Goal: Information Seeking & Learning: Learn about a topic

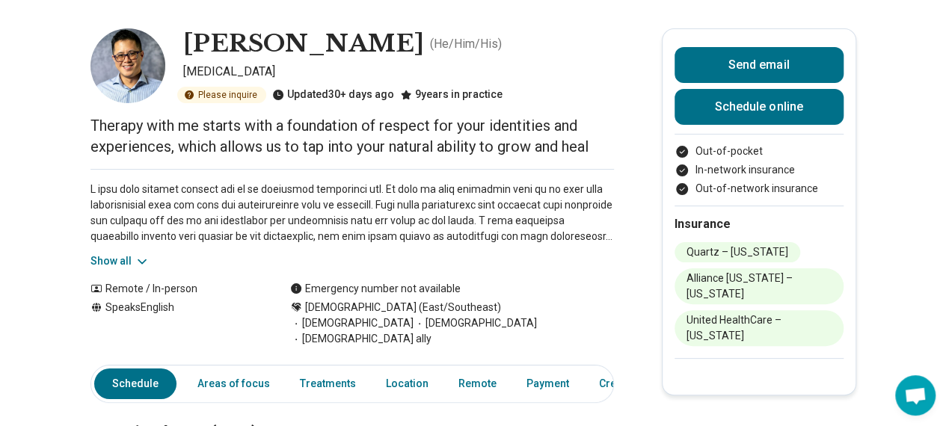
scroll to position [61, 0]
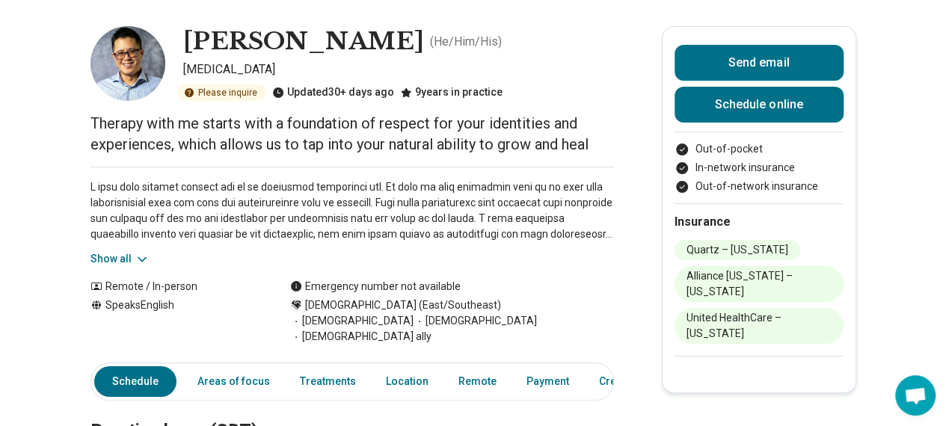
click at [111, 253] on button "Show all" at bounding box center [119, 259] width 59 height 16
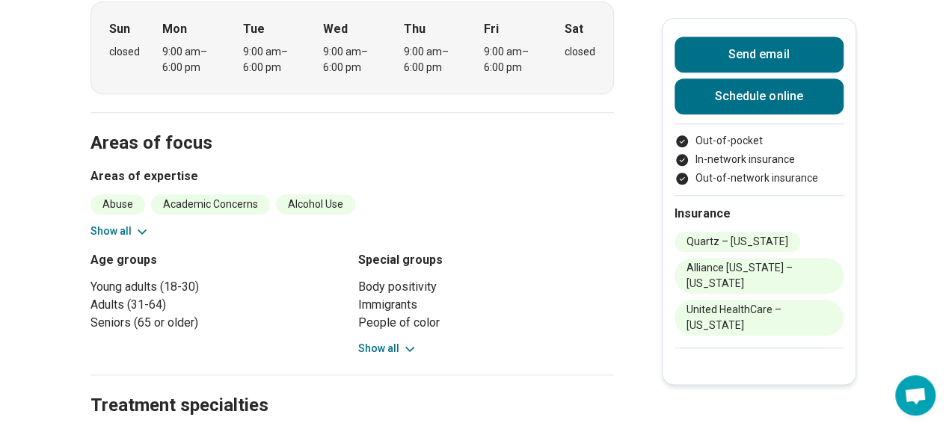
scroll to position [689, 0]
click at [107, 223] on button "Show all" at bounding box center [119, 231] width 59 height 16
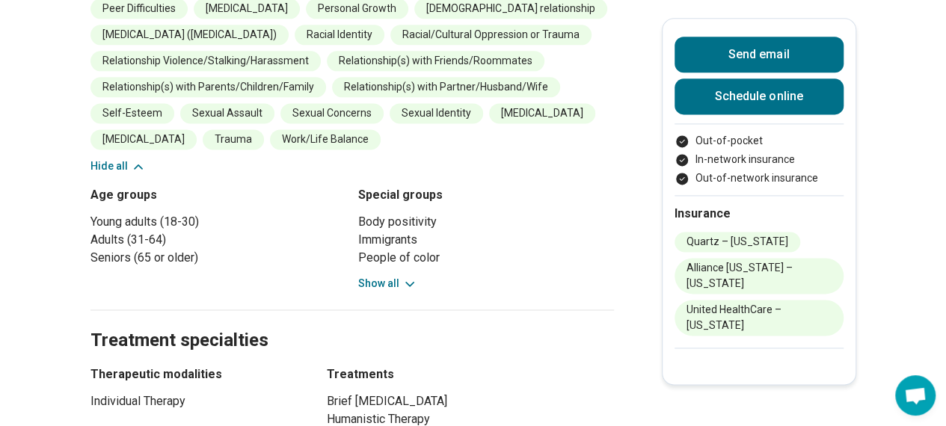
scroll to position [983, 0]
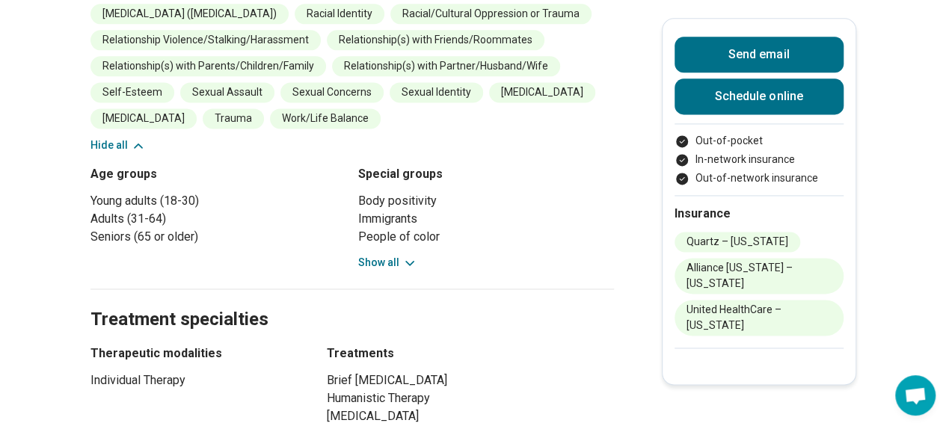
click at [379, 255] on button "Show all" at bounding box center [387, 263] width 59 height 16
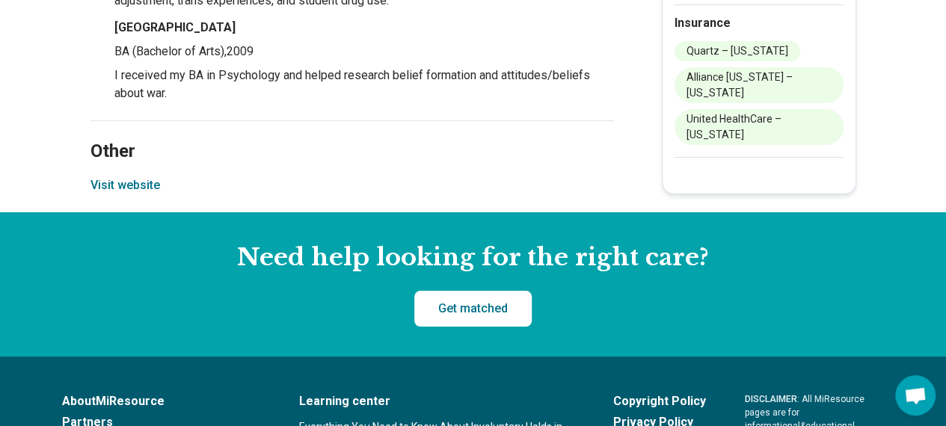
scroll to position [2662, 0]
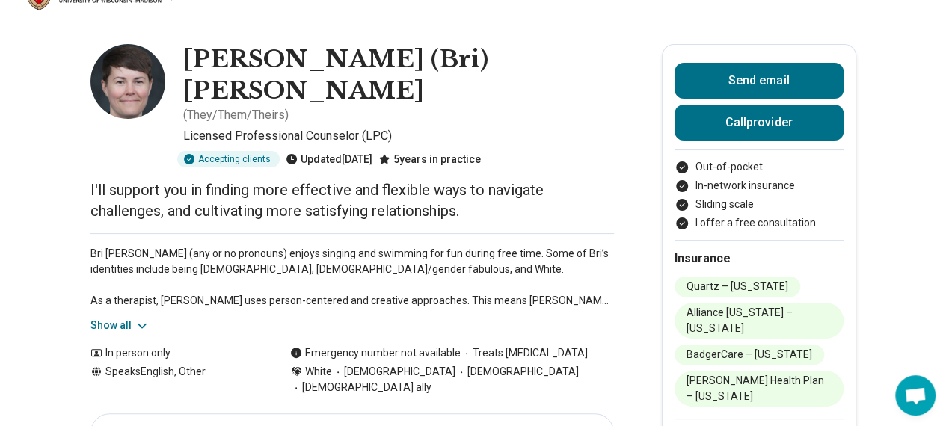
scroll to position [45, 0]
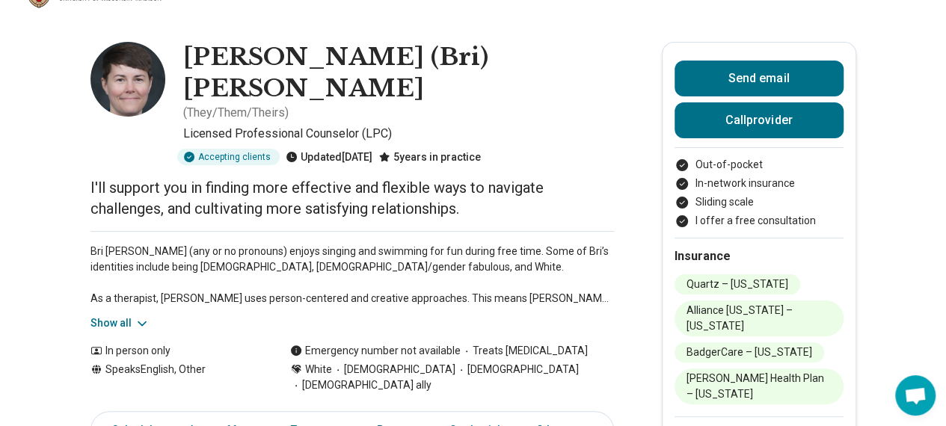
click at [117, 316] on button "Show all" at bounding box center [119, 324] width 59 height 16
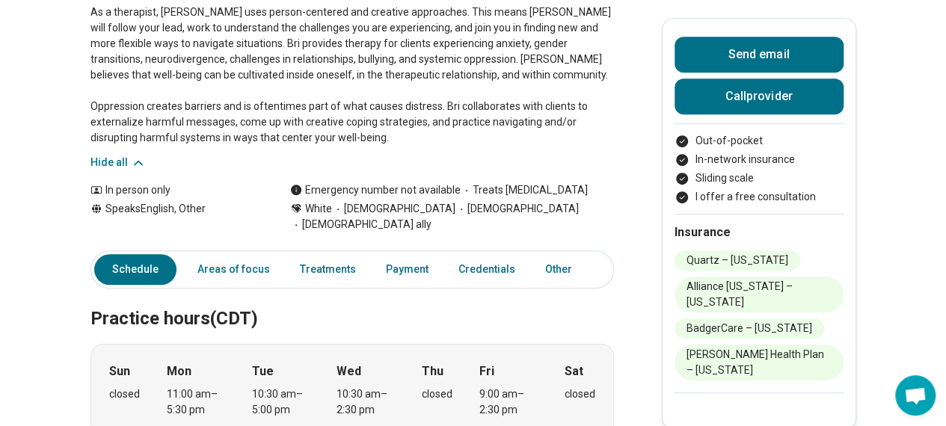
scroll to position [0, 0]
